Goal: Check status: Check status

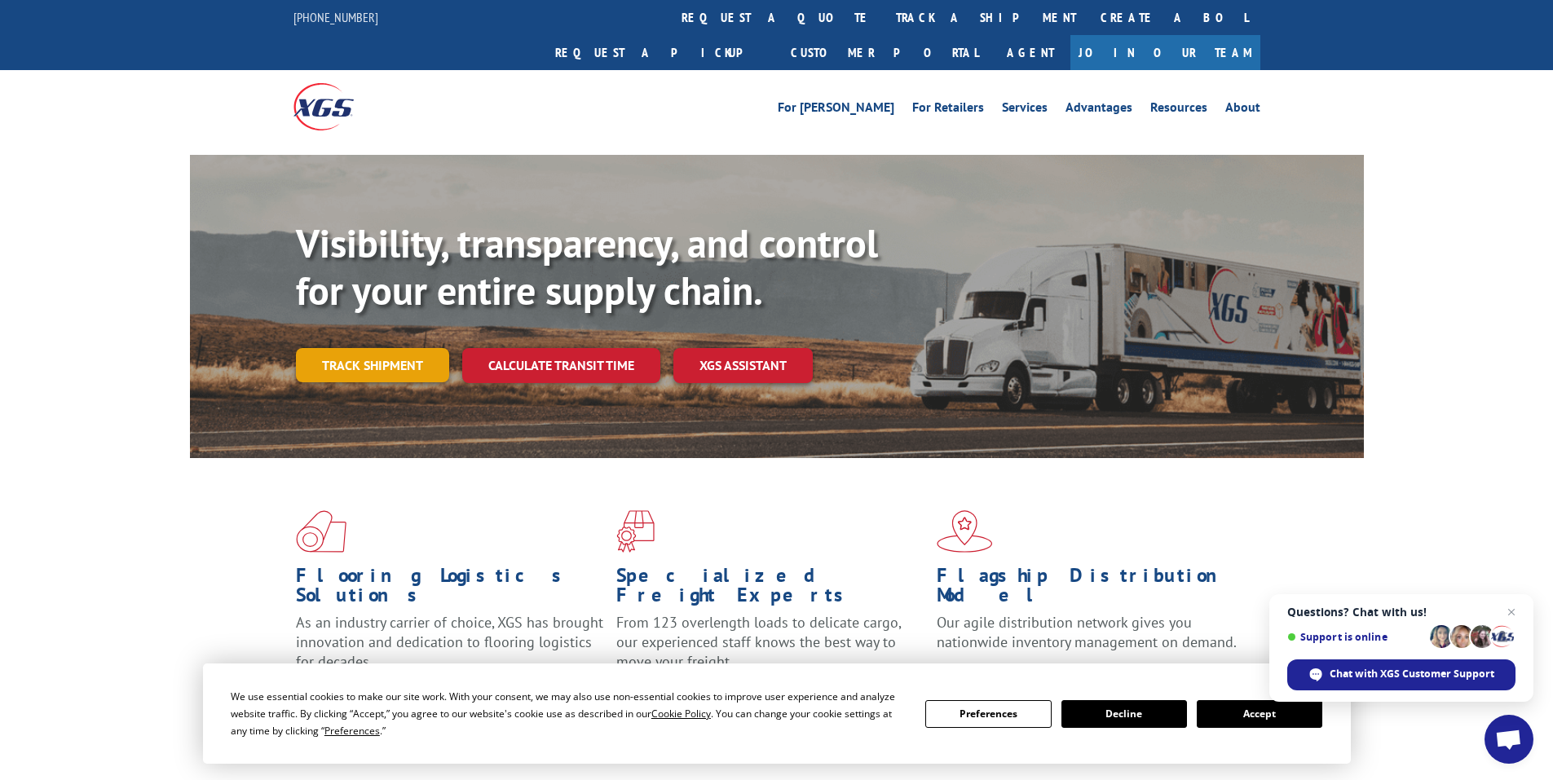
click at [356, 348] on link "Track shipment" at bounding box center [372, 365] width 153 height 34
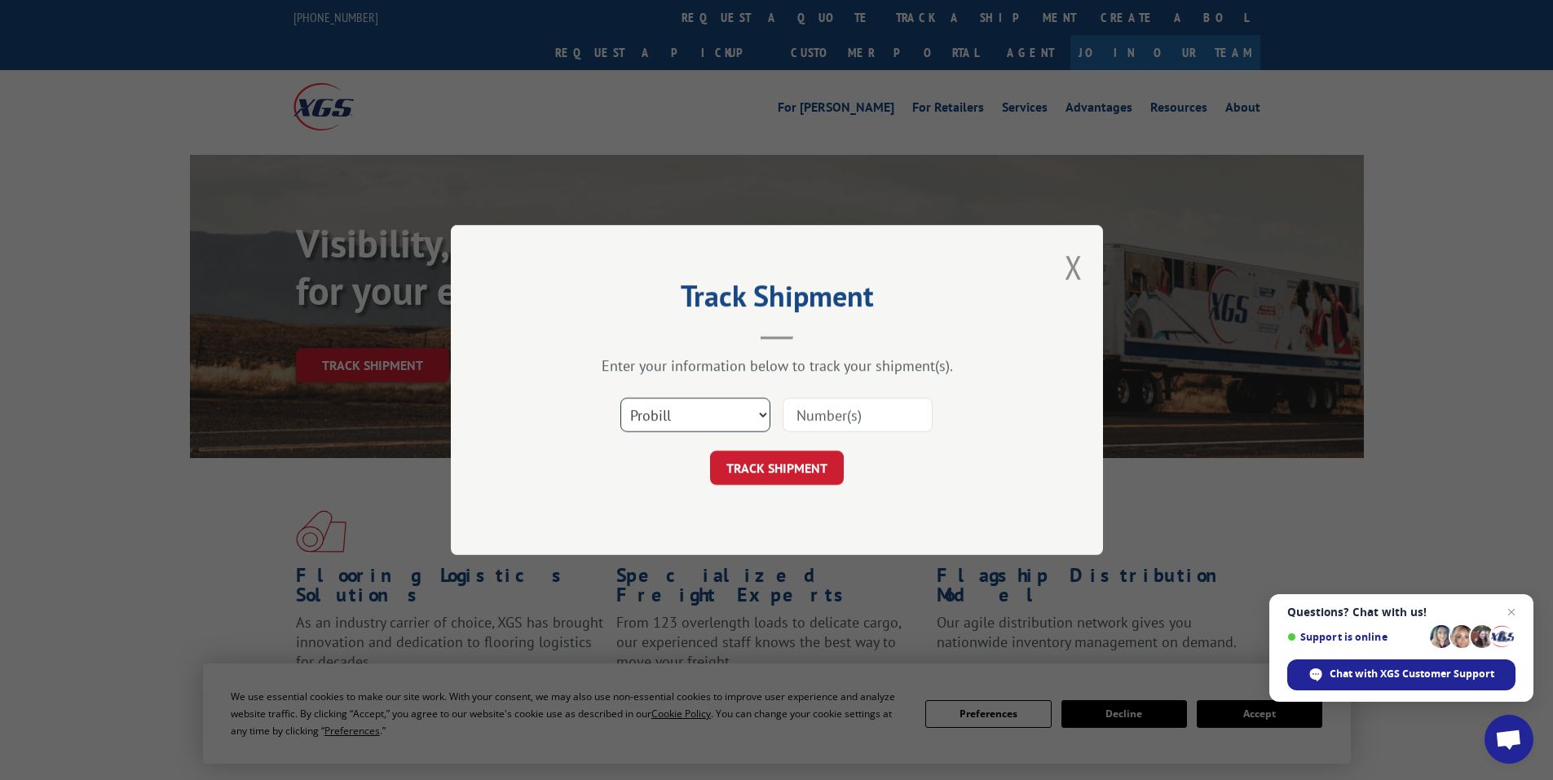
click at [668, 418] on select "Select category... Probill BOL PO" at bounding box center [696, 415] width 150 height 34
select select "bol"
click at [621, 398] on select "Select category... Probill BOL PO" at bounding box center [696, 415] width 150 height 34
click at [804, 422] on input at bounding box center [858, 415] width 150 height 34
paste input "5463816"
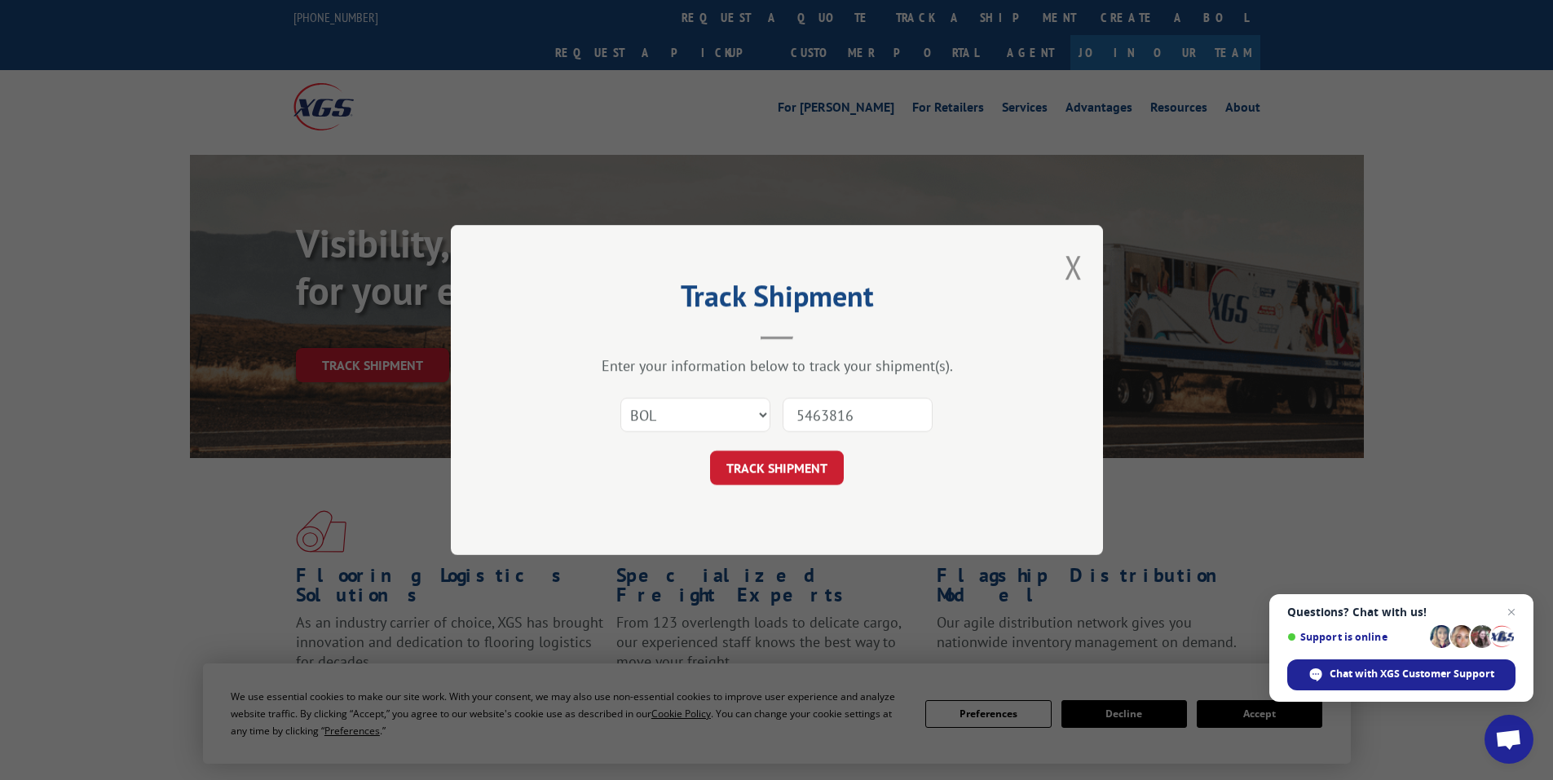
type input "5463816"
click at [797, 462] on button "TRACK SHIPMENT" at bounding box center [777, 468] width 134 height 34
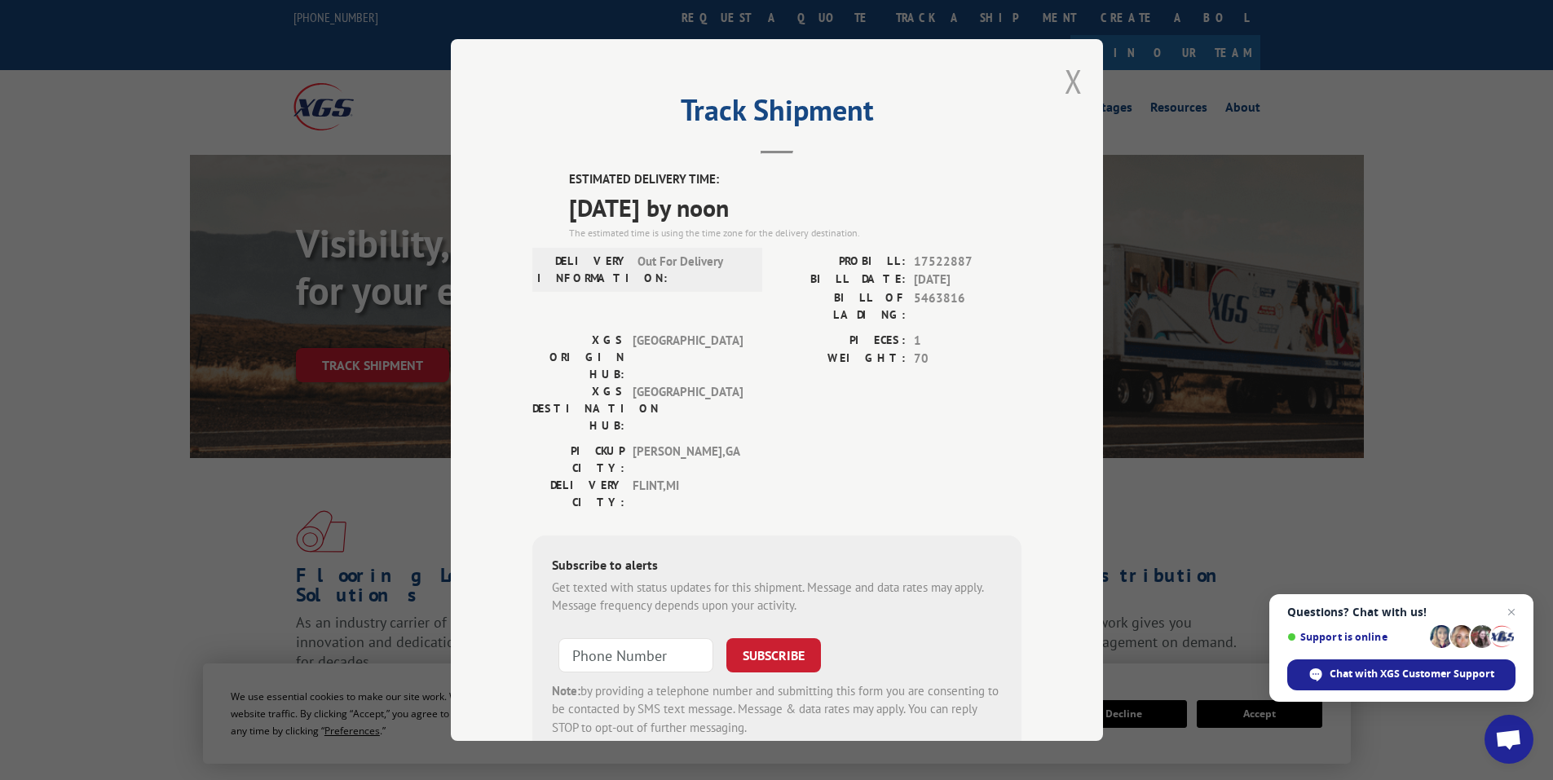
click at [1065, 75] on button "Close modal" at bounding box center [1074, 81] width 18 height 43
